Goal: Find specific page/section: Find specific page/section

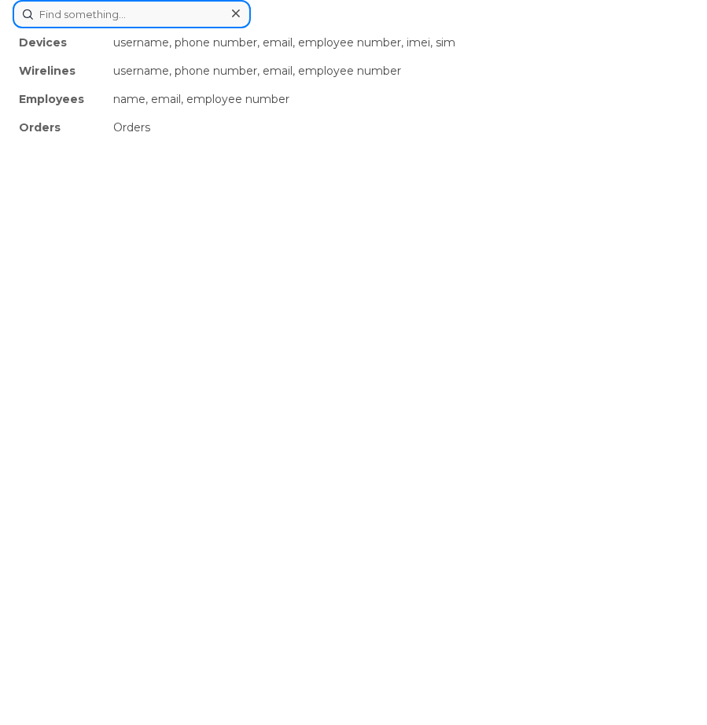
click at [321, 28] on div "Devices username, phone number, email, employee number, imei, sim Wirelines use…" at bounding box center [354, 14] width 682 height 28
type input "V"
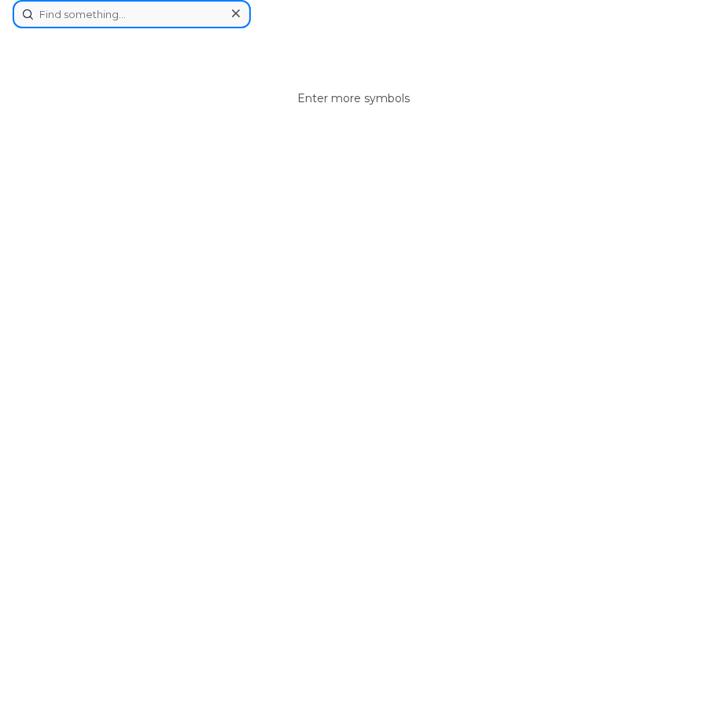
paste input "8477743111"
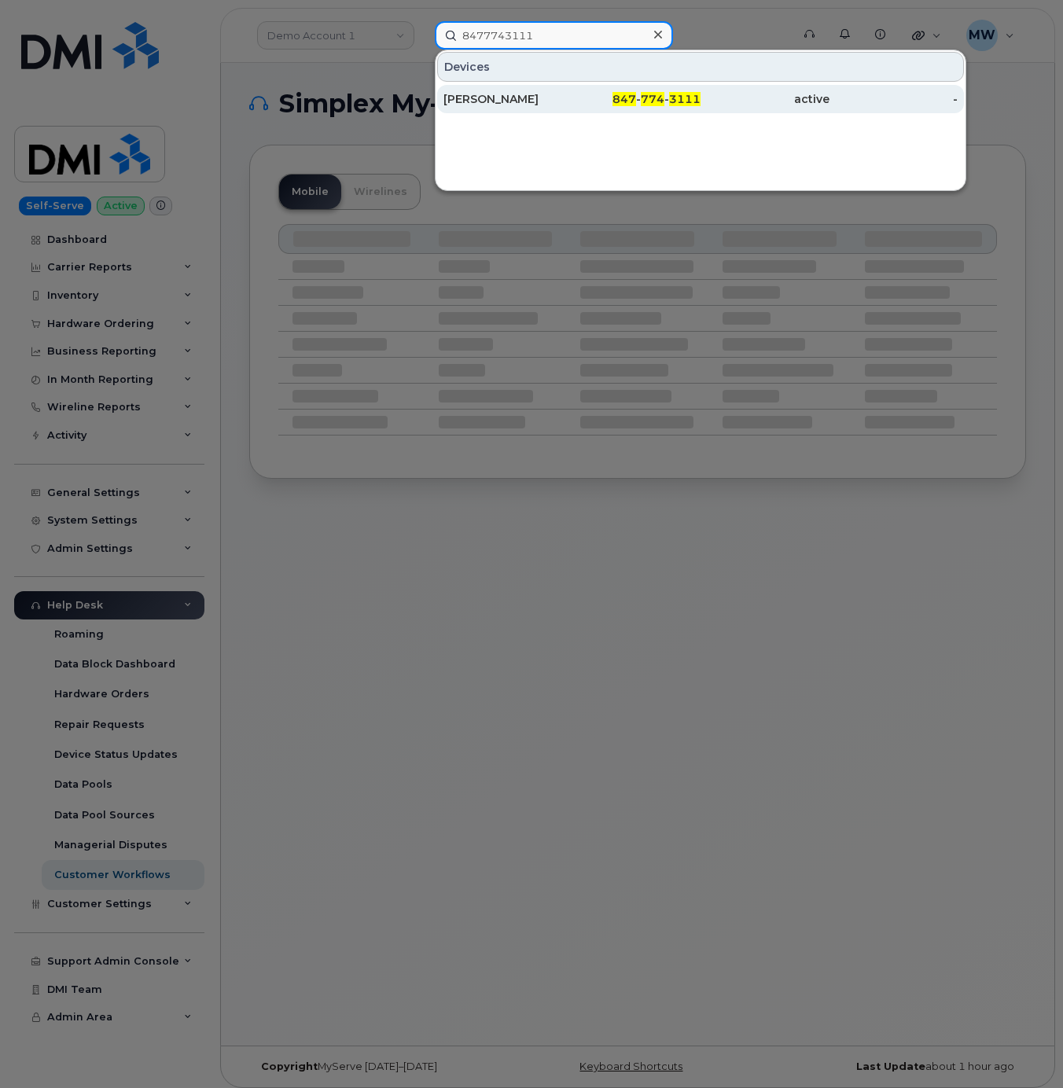
type input "8477743111"
click at [564, 107] on div "SHERI JOLCOVER" at bounding box center [507, 99] width 129 height 16
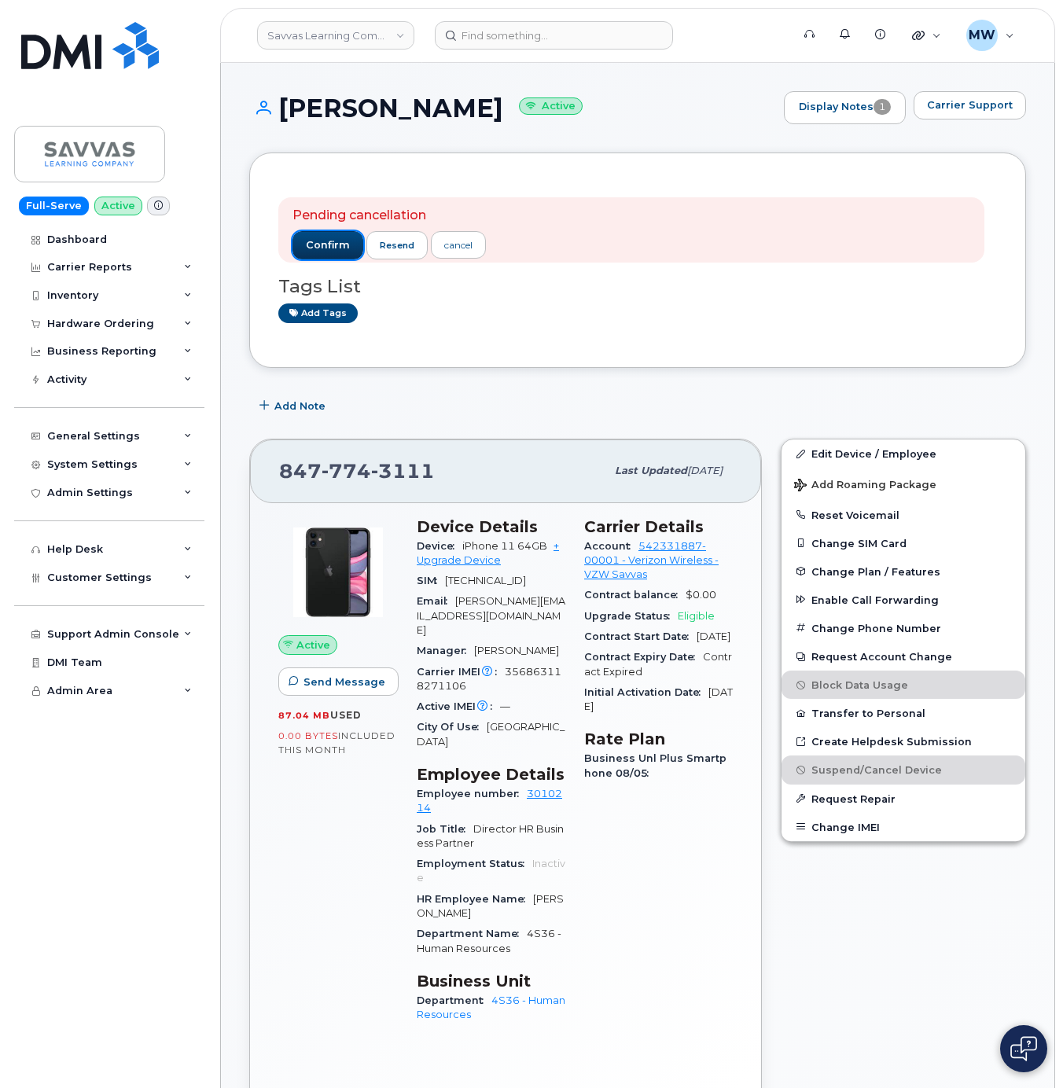
click at [340, 237] on button "confirm" at bounding box center [327, 245] width 71 height 28
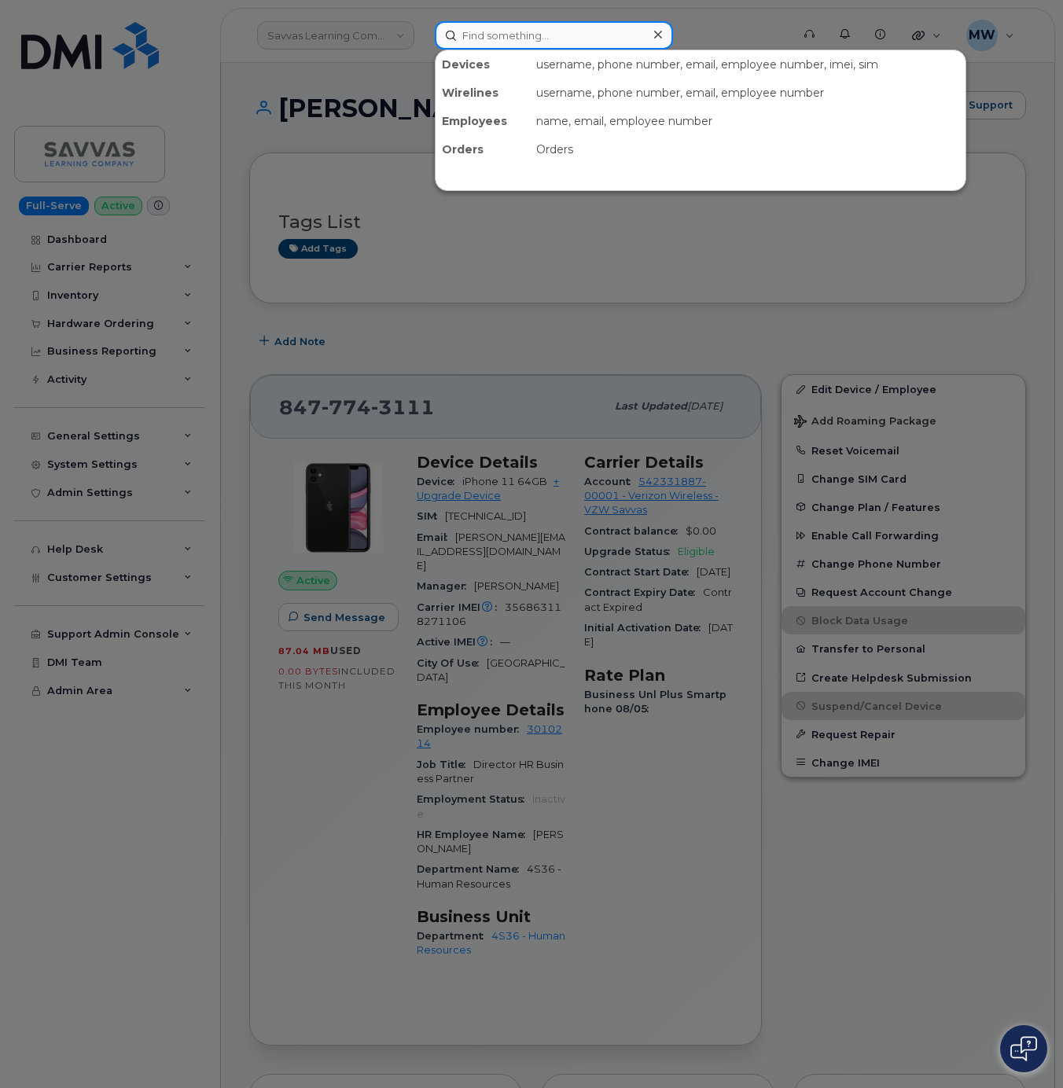
paste input "2104527237"
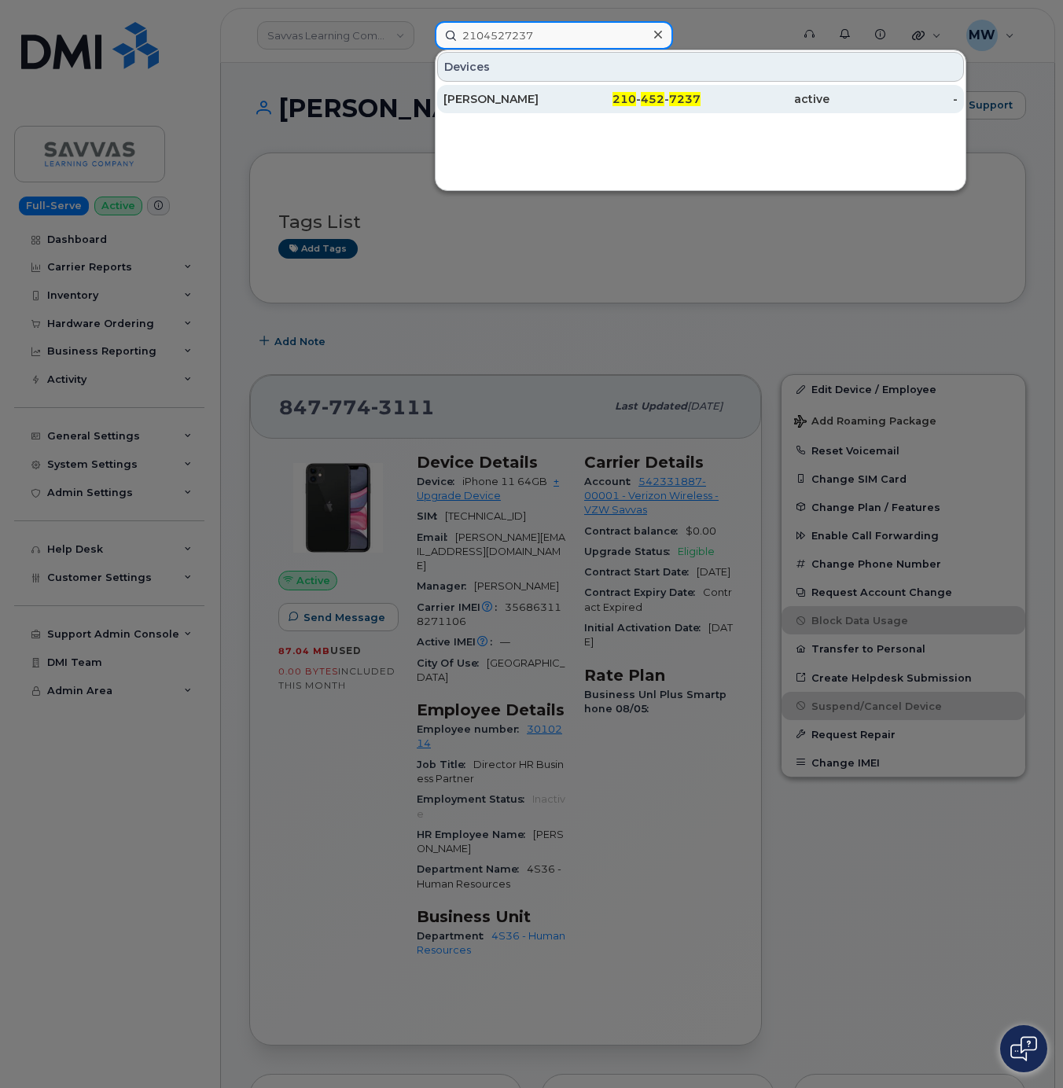
type input "2104527237"
click at [504, 105] on div "[PERSON_NAME]" at bounding box center [507, 99] width 129 height 16
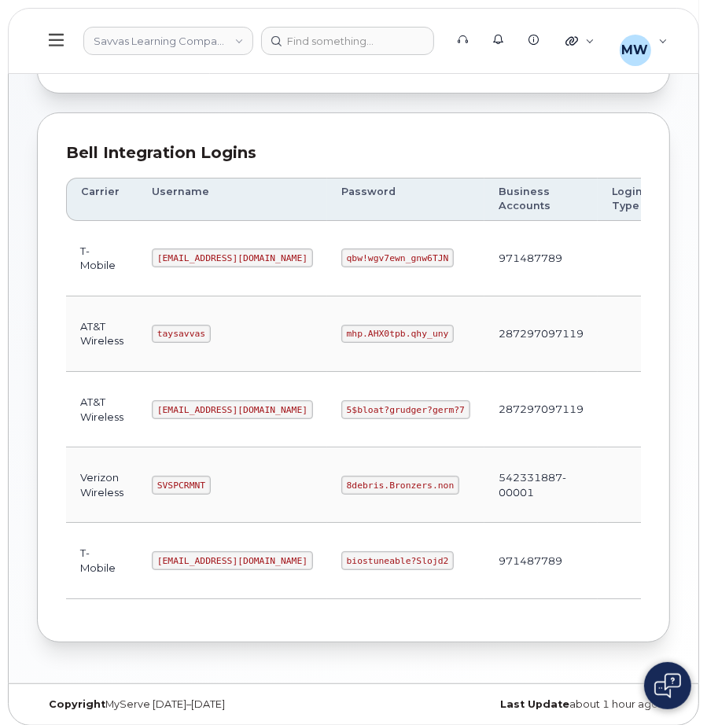
scroll to position [167, 0]
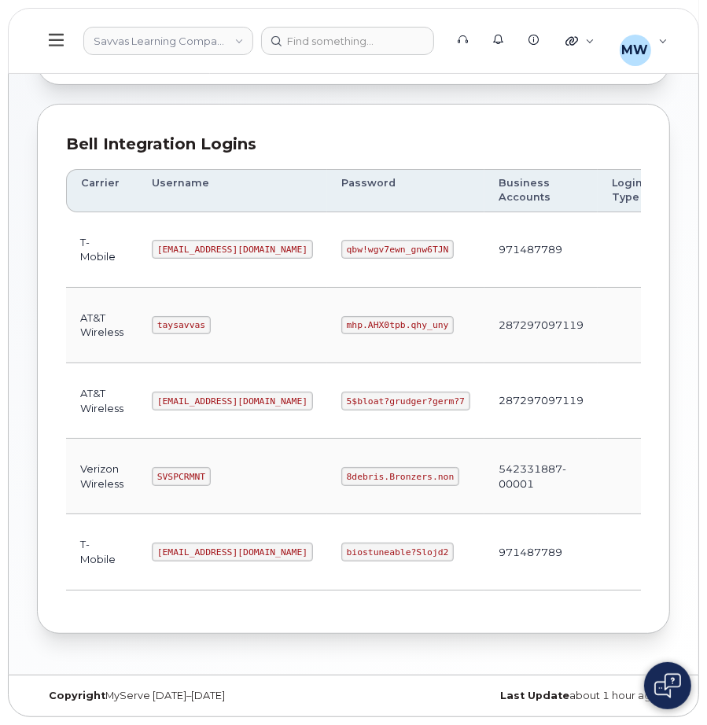
click at [341, 478] on code "8debris.Bronzers.non" at bounding box center [400, 476] width 118 height 19
copy code "8debris.Bronzers.non"
